Goal: Information Seeking & Learning: Find specific fact

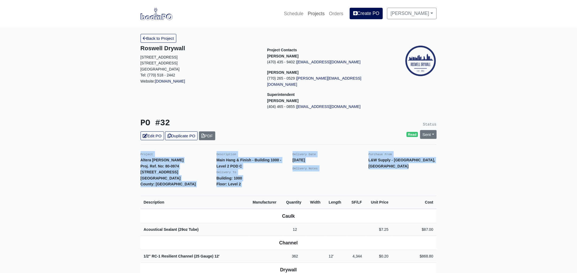
click at [327, 11] on link "Projects" at bounding box center [316, 14] width 21 height 12
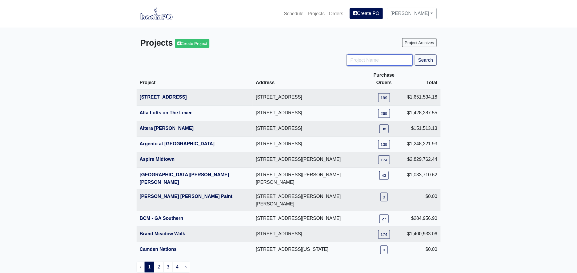
click at [379, 61] on input "Project Name" at bounding box center [380, 59] width 66 height 11
type input "hub"
click at [415, 54] on button "Search" at bounding box center [426, 59] width 22 height 11
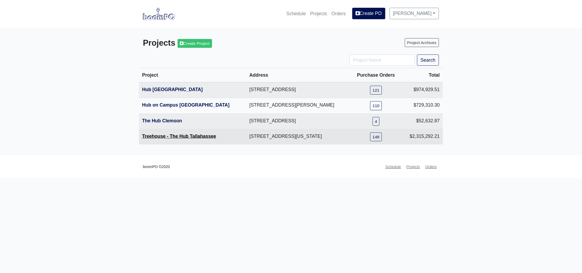
click at [166, 137] on link "Treehouse - The Hub Tallahassee" at bounding box center [179, 135] width 74 height 5
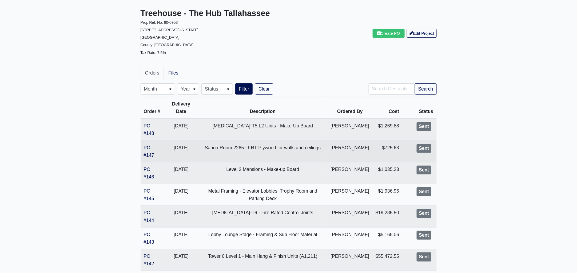
scroll to position [66, 0]
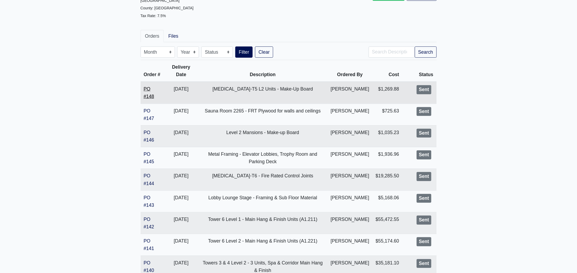
click at [147, 99] on link "PO #148" at bounding box center [149, 92] width 10 height 13
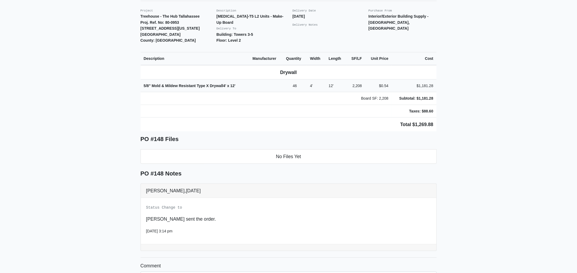
scroll to position [133, 0]
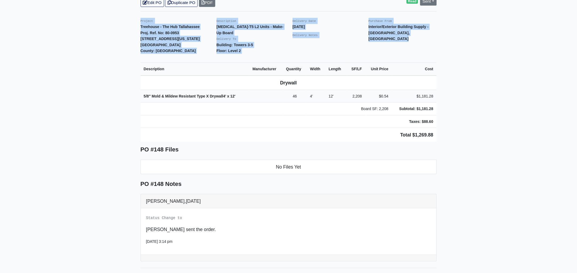
drag, startPoint x: 138, startPoint y: 13, endPoint x: 504, endPoint y: 125, distance: 382.4
click at [504, 125] on main "Back to Project Roswell Drywall [STREET_ADDRESS] Tel: (770) 518 - 2442 Website:…" at bounding box center [288, 114] width 577 height 440
copy div "Project Treehouse - The Hub Tallahassee Proj. Ref. No: 80-0953 [STREET_ADDRESS]…"
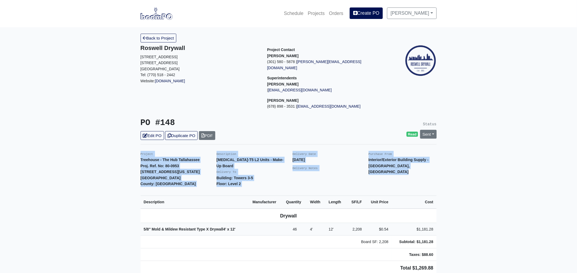
scroll to position [0, 0]
copy div "Project Treehouse - The Hub Tallahassee Proj. Ref. No: 80-0953 504 W Tennessee …"
click at [326, 11] on link "Projects" at bounding box center [316, 14] width 21 height 12
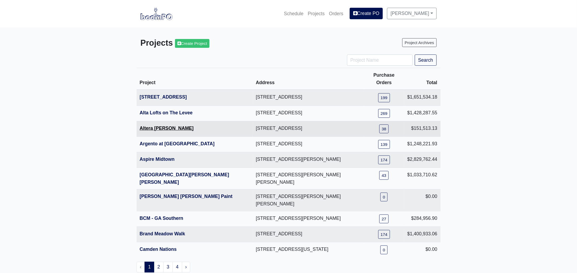
click at [162, 125] on link "Altera [PERSON_NAME]" at bounding box center [167, 127] width 54 height 5
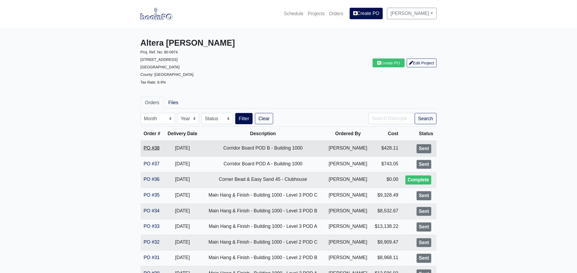
click at [150, 146] on link "PO #38" at bounding box center [152, 147] width 16 height 5
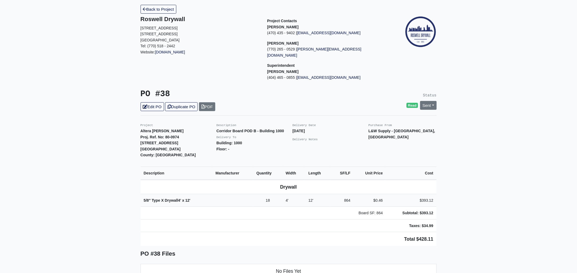
scroll to position [66, 0]
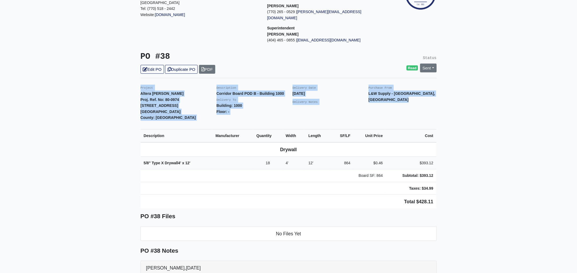
drag, startPoint x: 137, startPoint y: 79, endPoint x: 450, endPoint y: 188, distance: 331.9
click at [450, 188] on main "Back to Project Roswell Drywall 7000 Peachtree Dunwoody Rd NE Building 5, Suite…" at bounding box center [288, 219] width 577 height 517
copy div "Project Altera Ben Hill Proj. Ref. No: 80-0974 2750 Barge Rd Sw Atlanta, GA 303…"
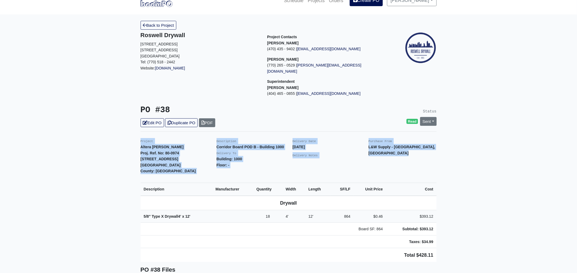
scroll to position [0, 0]
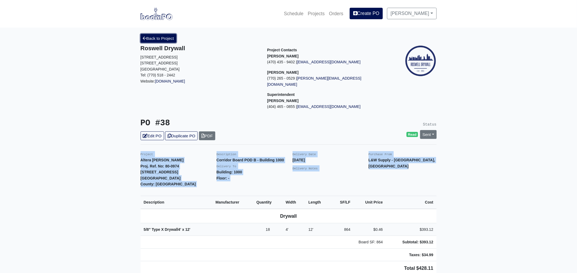
click at [167, 39] on link "Back to Project" at bounding box center [159, 38] width 36 height 9
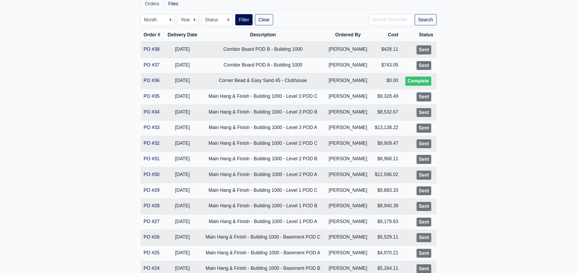
scroll to position [166, 0]
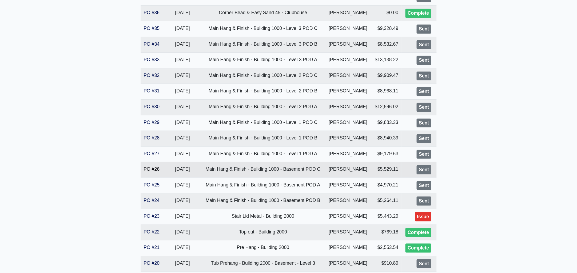
click at [153, 168] on link "PO #26" at bounding box center [152, 168] width 16 height 5
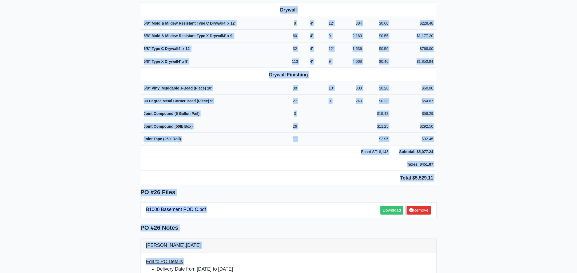
scroll to position [286, 0]
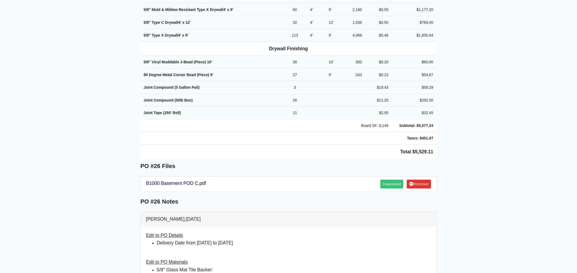
drag, startPoint x: 140, startPoint y: 148, endPoint x: 479, endPoint y: 111, distance: 341.3
click at [479, 111] on main "Back to Project Roswell Drywall 7000 Peachtree Dunwoody Rd NE Building 5, Suite…" at bounding box center [288, 186] width 577 height 888
copy div "Project Altera Ben Hill Proj. Ref. No: 80-0974 2750 Barge Rd Sw Atlanta, GA 303…"
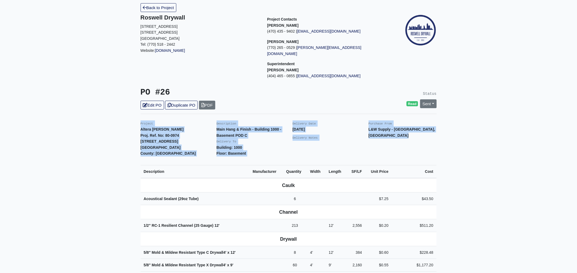
scroll to position [0, 0]
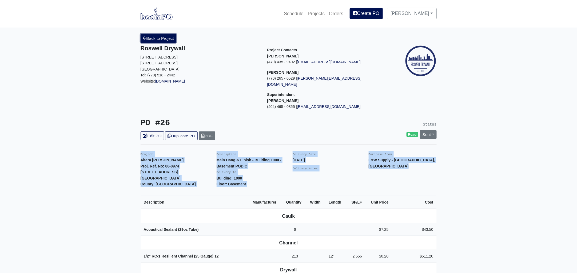
click at [160, 40] on link "Back to Project" at bounding box center [159, 38] width 36 height 9
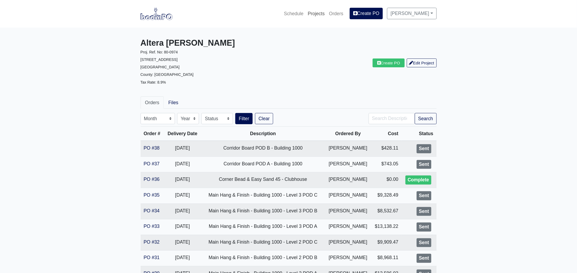
click at [318, 10] on link "Projects" at bounding box center [316, 14] width 21 height 12
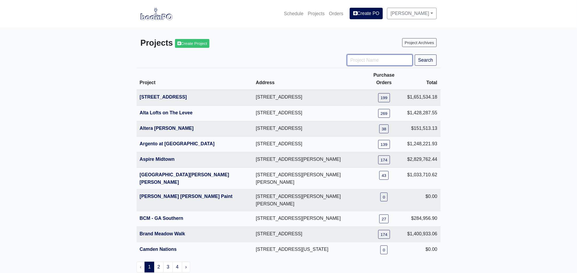
click at [369, 60] on input "Project Name" at bounding box center [380, 59] width 66 height 11
type input "eng"
click at [415, 54] on button "Search" at bounding box center [426, 59] width 22 height 11
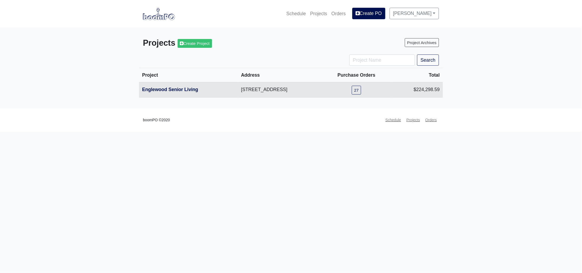
click at [179, 86] on th "Englewood Senior Living" at bounding box center [188, 89] width 99 height 15
click at [179, 89] on link "Englewood Senior Living" at bounding box center [170, 89] width 56 height 5
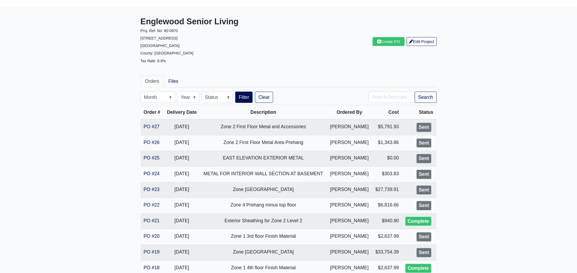
scroll to position [33, 0]
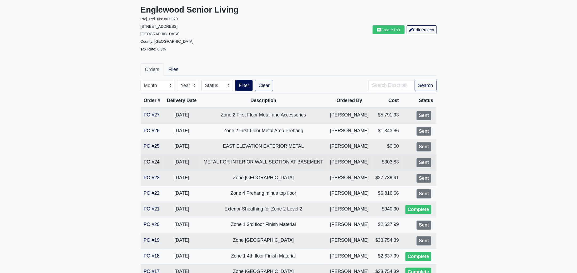
click at [146, 161] on link "PO #24" at bounding box center [152, 161] width 16 height 5
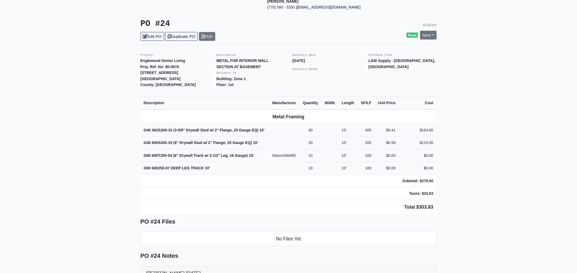
scroll to position [100, 0]
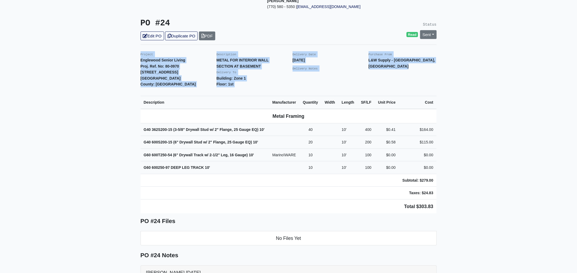
drag, startPoint x: 138, startPoint y: 47, endPoint x: 456, endPoint y: 210, distance: 357.6
click at [456, 210] on main "Back to Project Roswell Drywall [STREET_ADDRESS] Tel: (770) 518 - 2442 Website:…" at bounding box center [288, 167] width 577 height 478
copy div "Project Englewood Senior Living Proj. Ref. No: 80-0970 [STREET_ADDRESS]: [GEOGR…"
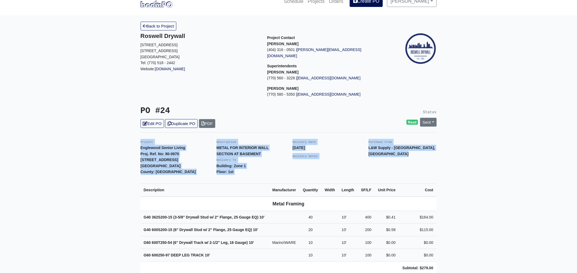
scroll to position [0, 0]
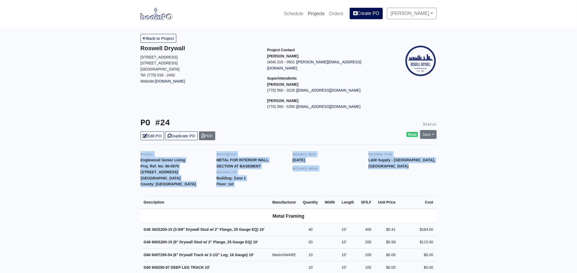
click at [322, 14] on link "Projects" at bounding box center [316, 14] width 21 height 12
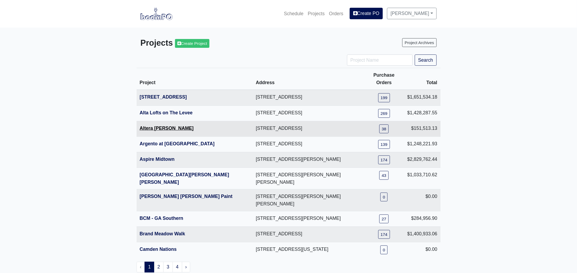
click at [153, 125] on link "Altera [PERSON_NAME]" at bounding box center [167, 127] width 54 height 5
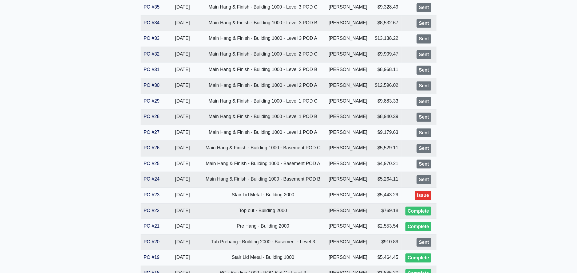
scroll to position [233, 0]
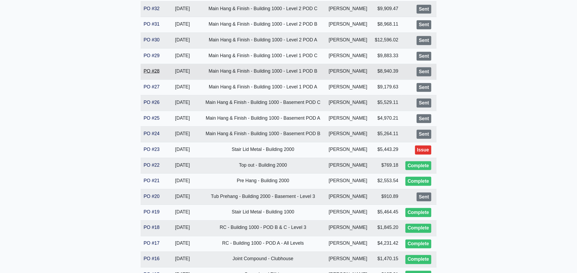
click at [152, 70] on link "PO #28" at bounding box center [152, 70] width 16 height 5
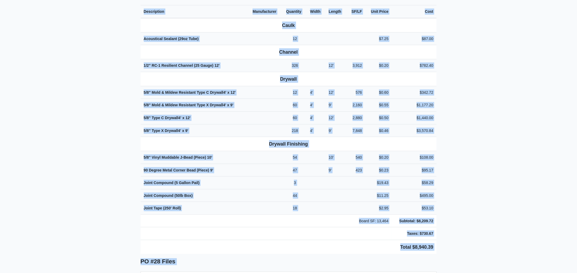
scroll to position [196, 0]
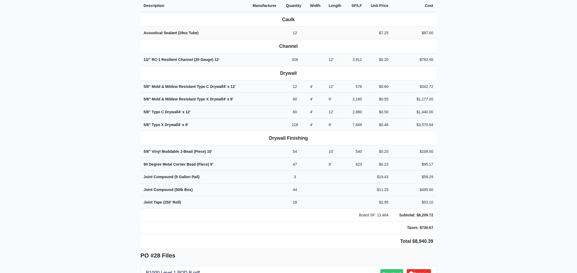
drag, startPoint x: 139, startPoint y: 46, endPoint x: 468, endPoint y: 192, distance: 359.9
click at [468, 192] on main "Back to Project Roswell Drywall 7000 Peachtree Dunwoody Rd NE Building 5, Suite…" at bounding box center [288, 240] width 577 height 818
copy div "Project Altera Ben Hill Proj. Ref. No: 80-0974 2750 Barge Rd Sw Atlanta, GA 303…"
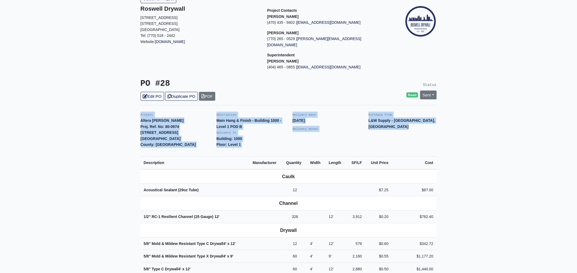
scroll to position [0, 0]
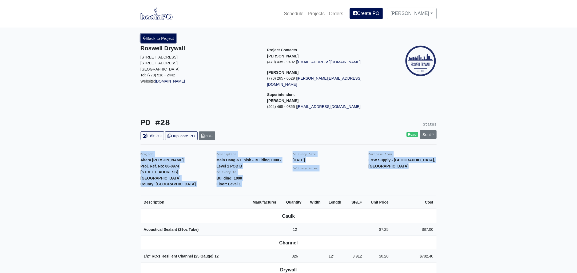
click at [154, 39] on link "Back to Project" at bounding box center [159, 38] width 36 height 9
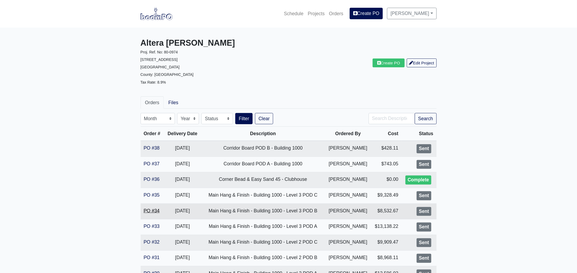
click at [152, 210] on link "PO #34" at bounding box center [152, 210] width 16 height 5
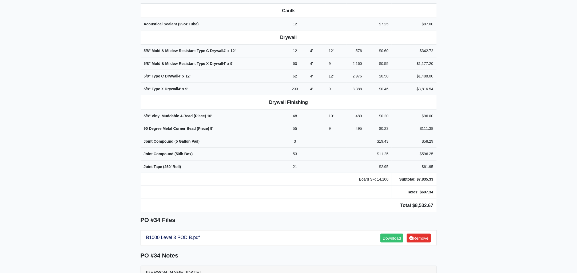
scroll to position [301, 0]
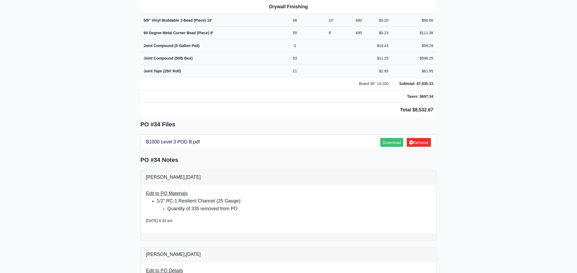
drag, startPoint x: 139, startPoint y: 79, endPoint x: 488, endPoint y: 54, distance: 350.1
copy div "Project Altera Ben Hill Proj. Ref. No: 80-0974 2750 Barge Rd Sw Atlanta, GA 303…"
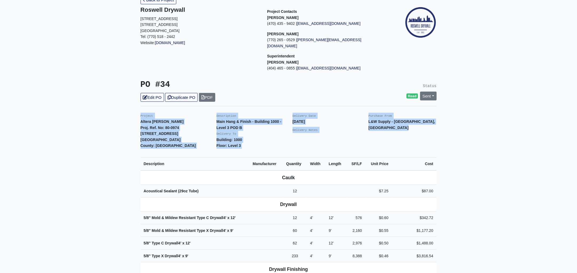
scroll to position [0, 0]
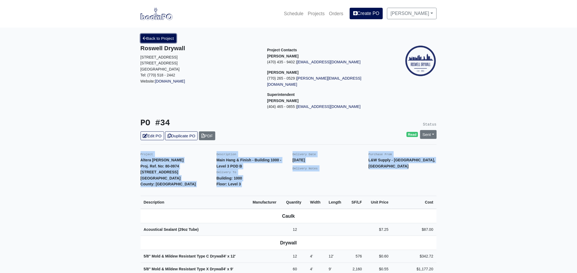
click at [161, 38] on link "Back to Project" at bounding box center [159, 38] width 36 height 9
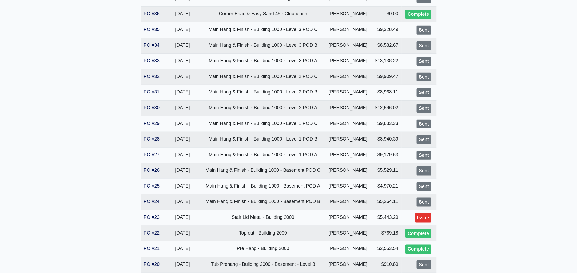
scroll to position [166, 0]
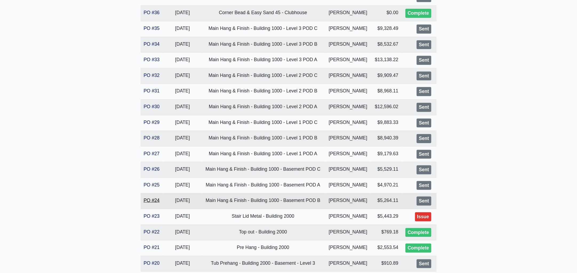
click at [146, 200] on link "PO #24" at bounding box center [152, 199] width 16 height 5
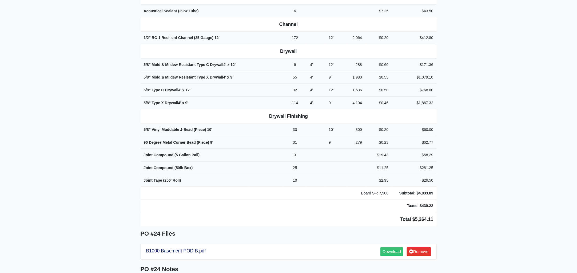
scroll to position [279, 0]
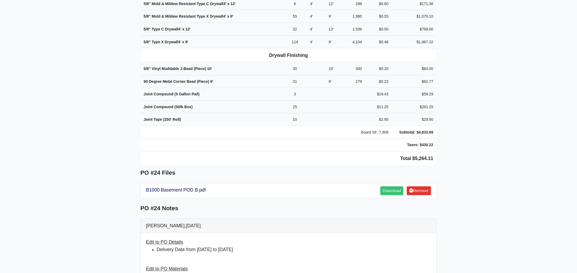
drag, startPoint x: 140, startPoint y: 79, endPoint x: 478, endPoint y: 149, distance: 345.6
click at [478, 149] on main "Back to Project Roswell Drywall 7000 Peachtree Dunwoody Rd NE Building 5, Suite…" at bounding box center [288, 192] width 577 height 888
copy div "Project Altera Ben Hill Proj. Ref. No: 80-0974 2750 Barge Rd Sw Atlanta, GA 303…"
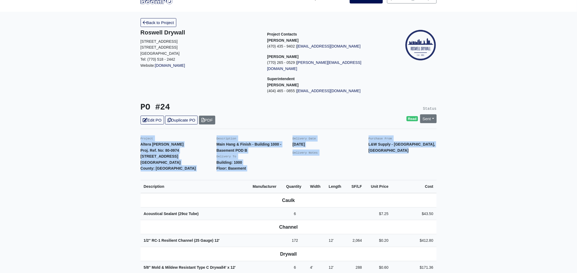
scroll to position [12, 0]
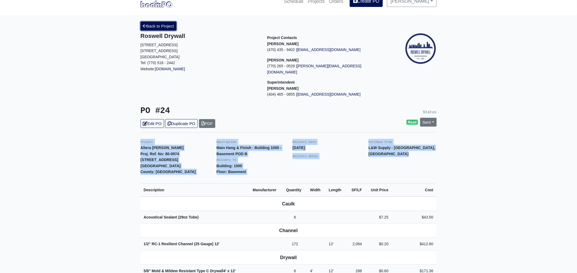
click at [164, 26] on link "Back to Project" at bounding box center [159, 26] width 36 height 9
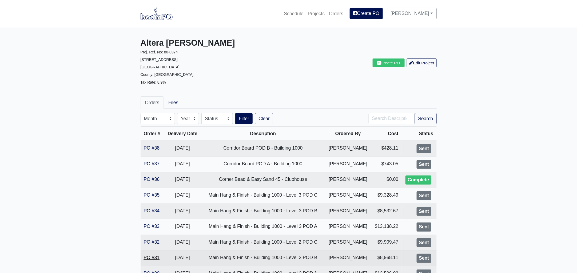
click at [156, 256] on link "PO #31" at bounding box center [152, 257] width 16 height 5
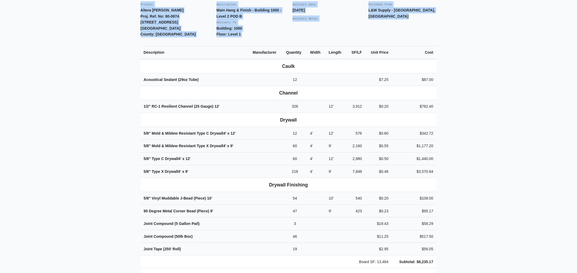
scroll to position [228, 0]
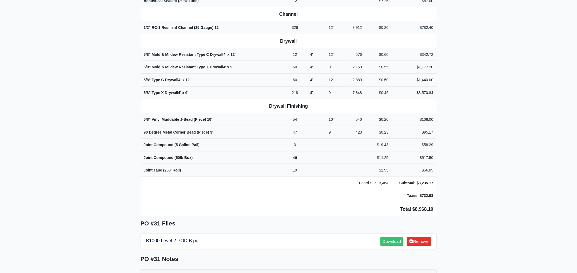
drag, startPoint x: 139, startPoint y: 80, endPoint x: 530, endPoint y: 138, distance: 395.4
click at [530, 138] on main "Back to Project Roswell Drywall 7000 Peachtree Dunwoody Rd NE Building 5, Suite…" at bounding box center [288, 208] width 577 height 818
copy div "Project Altera Ben Hill Proj. Ref. No: 80-0974 2750 Barge Rd Sw Atlanta, GA 303…"
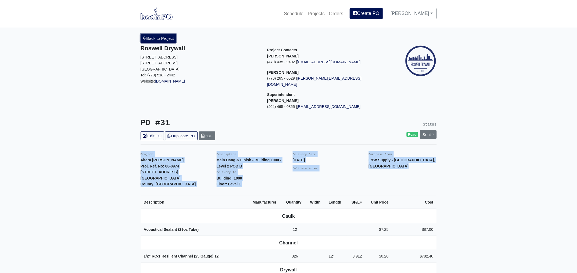
click at [157, 37] on link "Back to Project" at bounding box center [159, 38] width 36 height 9
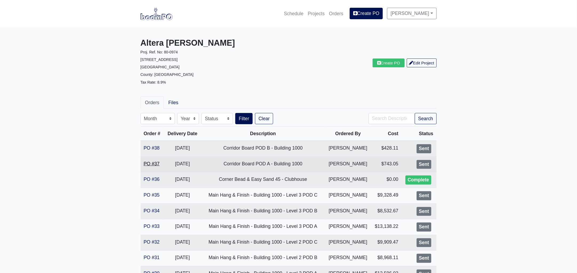
click at [152, 162] on link "PO #37" at bounding box center [152, 163] width 16 height 5
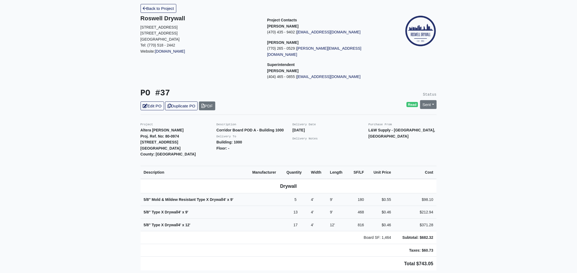
scroll to position [66, 0]
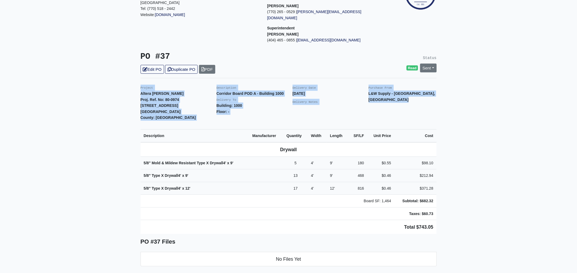
drag, startPoint x: 136, startPoint y: 79, endPoint x: 463, endPoint y: 230, distance: 359.6
click at [463, 230] on main "Back to Project Roswell Drywall 7000 Peachtree Dunwoody Rd NE Building 5, Suite…" at bounding box center [288, 193] width 577 height 465
copy div "Project Altera Ben Hill Proj. Ref. No: 80-0974 2750 Barge Rd Sw Atlanta, GA 303…"
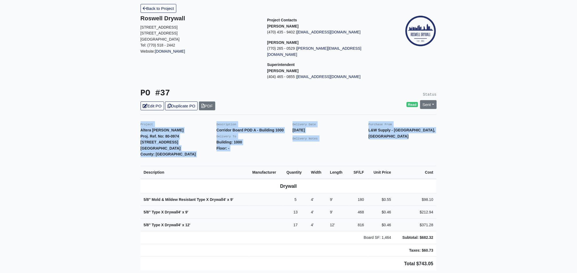
scroll to position [0, 0]
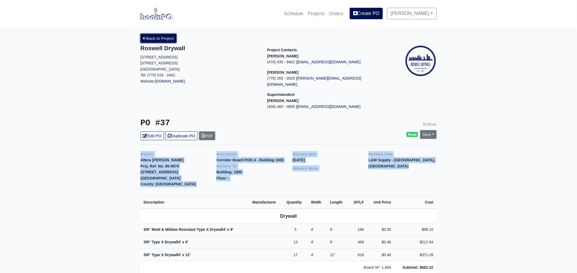
click at [159, 37] on link "Back to Project" at bounding box center [159, 38] width 36 height 9
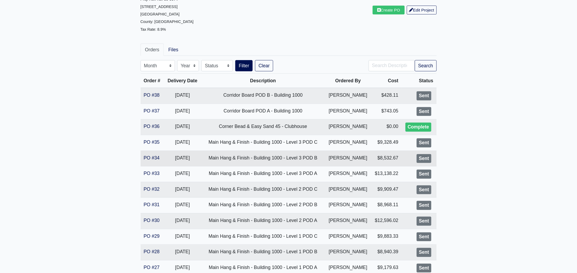
scroll to position [100, 0]
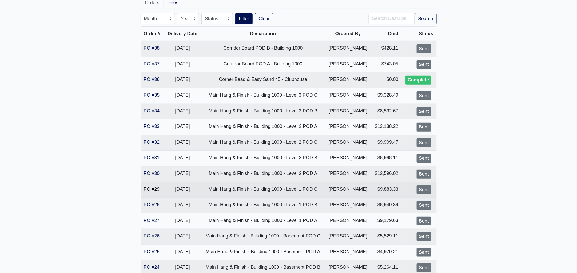
click at [148, 189] on link "PO #29" at bounding box center [152, 188] width 16 height 5
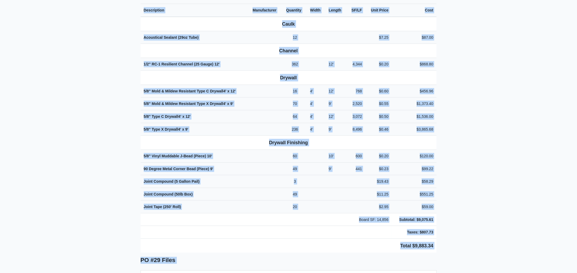
scroll to position [256, 0]
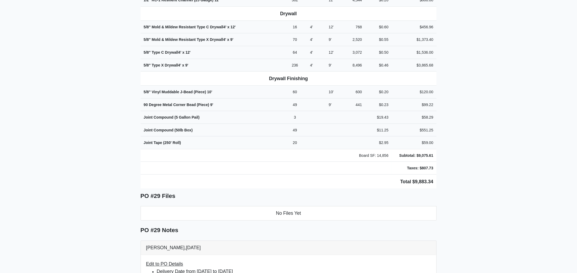
drag, startPoint x: 138, startPoint y: 14, endPoint x: 459, endPoint y: 172, distance: 357.6
click at [459, 172] on main "Back to Project Roswell Drywall [STREET_ADDRESS] Tel: (770) 518 - 2442 Website:…" at bounding box center [288, 170] width 577 height 797
copy div "Project Altera [PERSON_NAME] Proj. Ref. No: 80-0974 [STREET_ADDRESS]: [GEOGRAPH…"
